Goal: Task Accomplishment & Management: Use online tool/utility

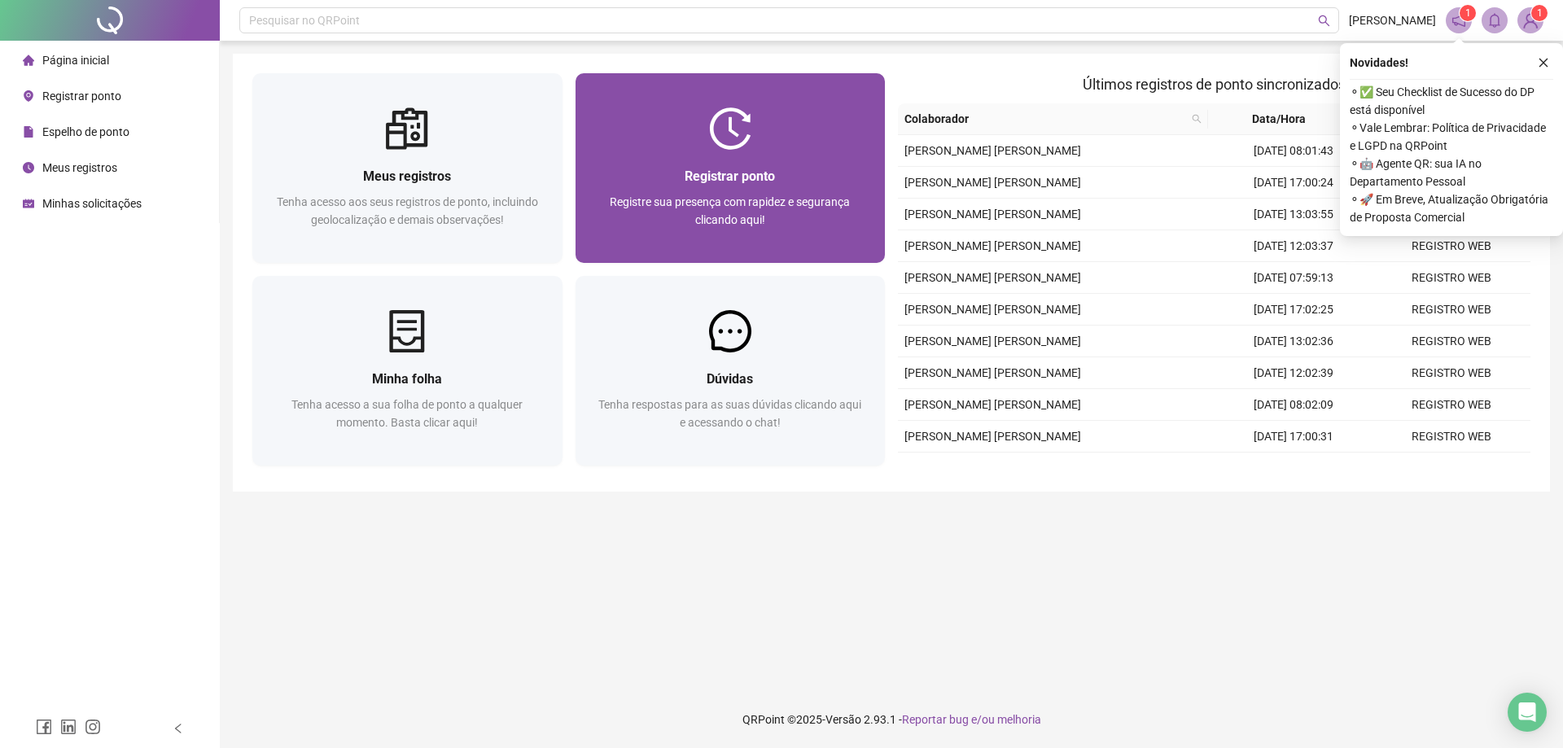
click at [696, 164] on div "Registrar ponto Registre sua presença com rapidez e segurança clicando aqui!" at bounding box center [731, 206] width 310 height 113
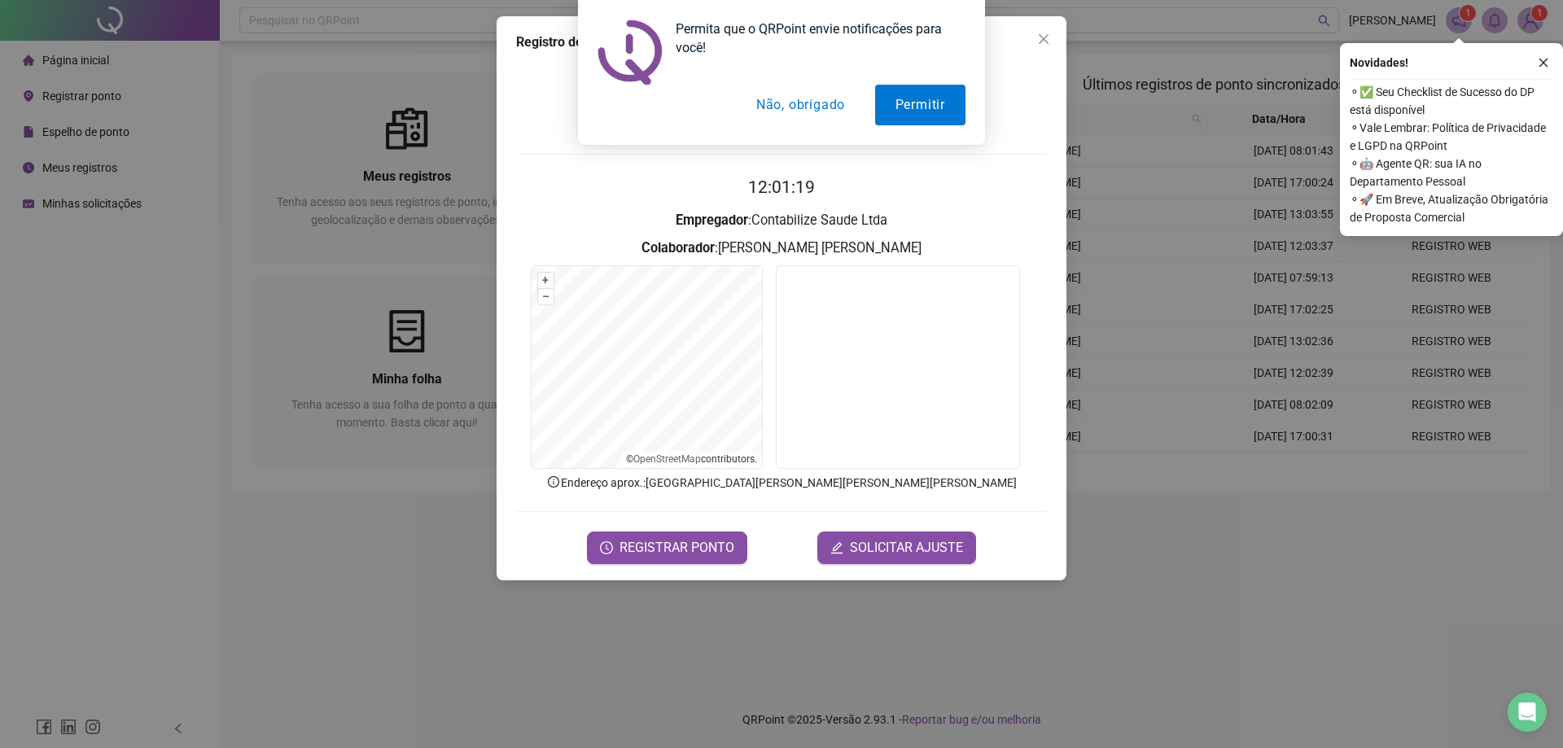
click at [787, 117] on button "Não, obrigado" at bounding box center [800, 105] width 129 height 41
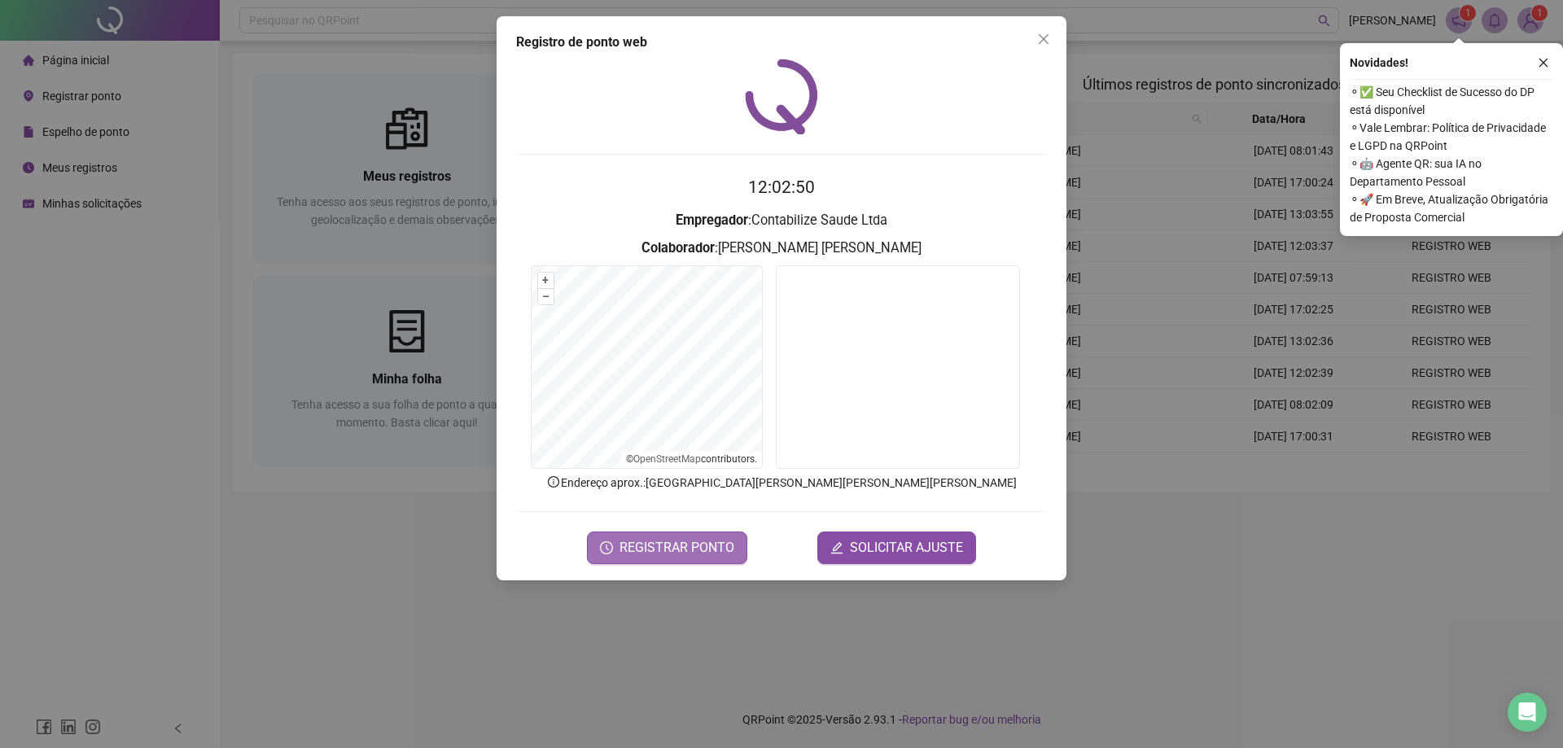
click at [669, 546] on span "REGISTRAR PONTO" at bounding box center [677, 548] width 115 height 20
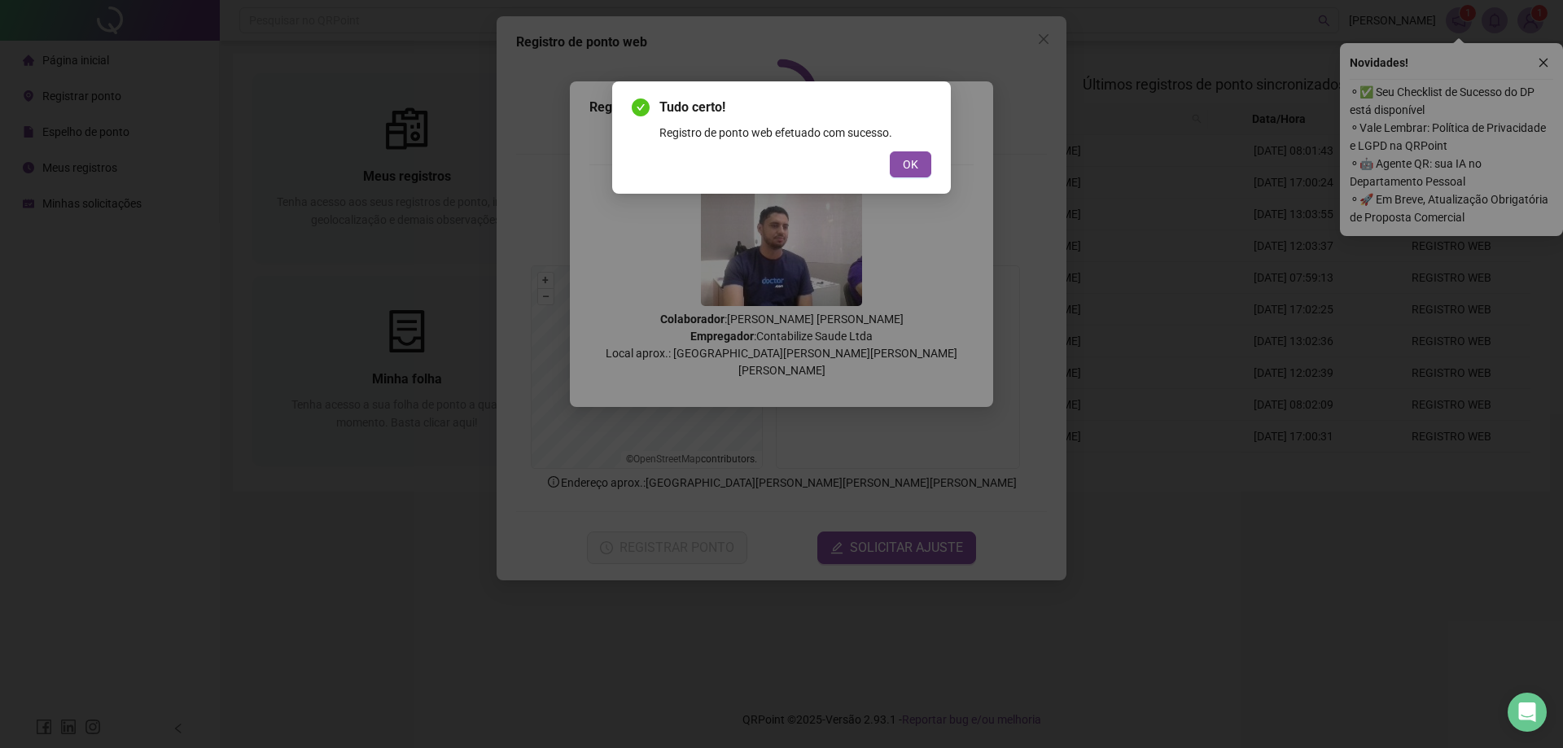
click at [931, 157] on div "Tudo certo! Registro de ponto web efetuado com sucesso. OK" at bounding box center [781, 137] width 339 height 112
click at [924, 157] on button "OK" at bounding box center [911, 164] width 42 height 26
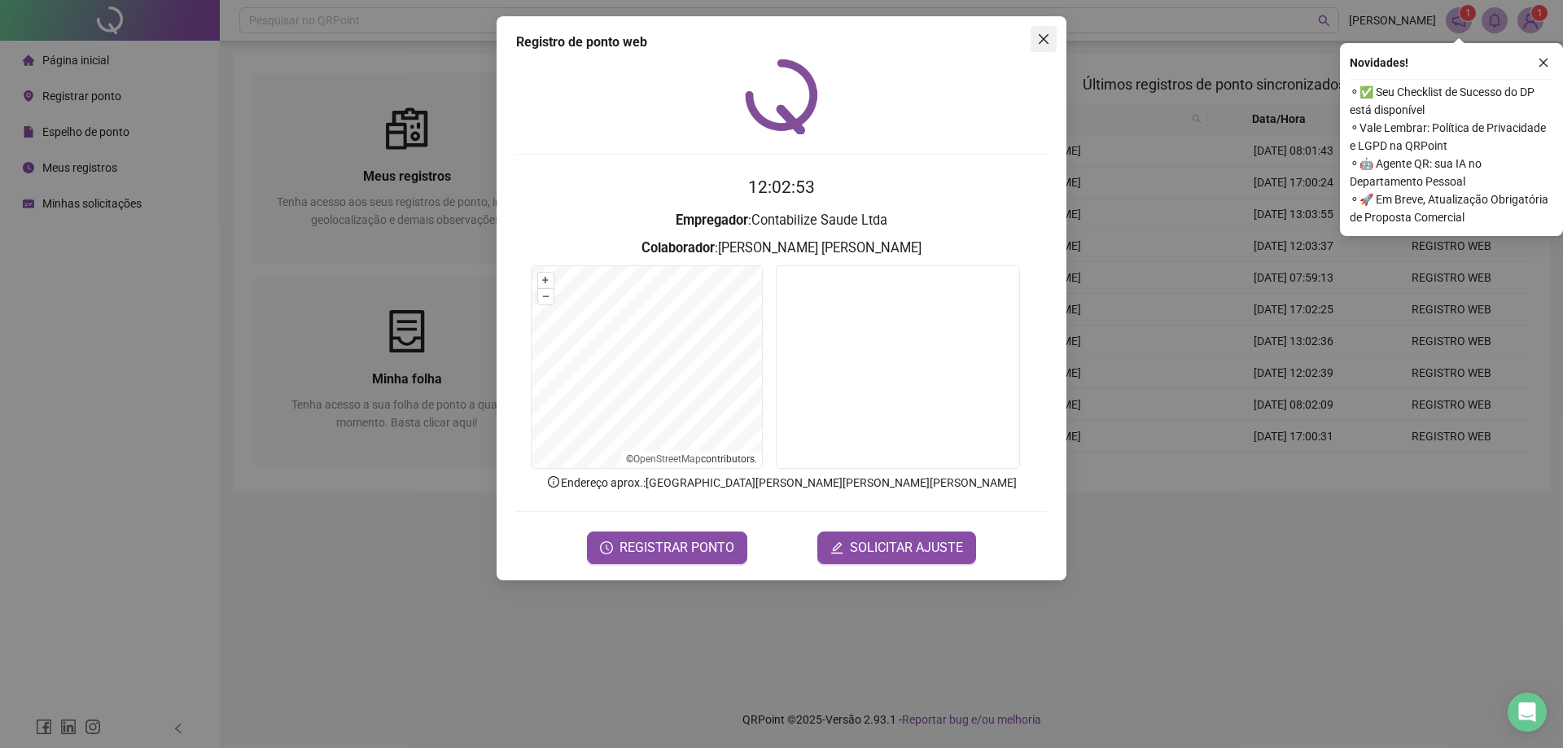
click at [1045, 36] on icon "close" at bounding box center [1043, 39] width 13 height 13
